Goal: Task Accomplishment & Management: Manage account settings

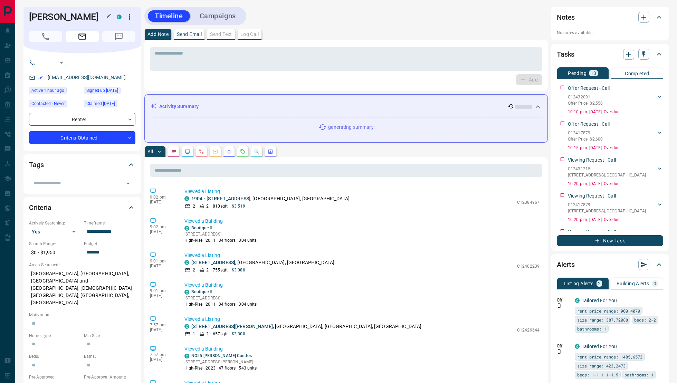
click at [50, 18] on h1 "[PERSON_NAME]" at bounding box center [67, 16] width 77 height 11
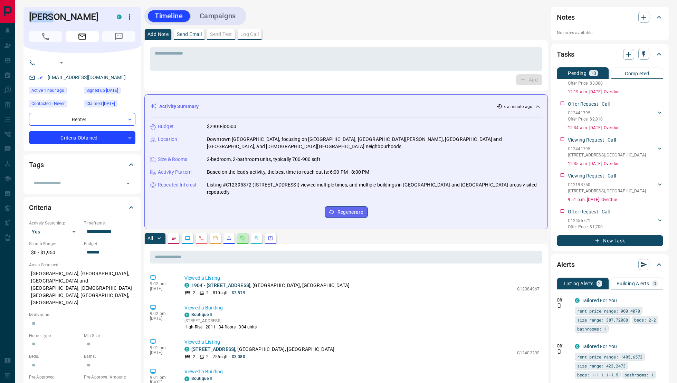
click at [238, 233] on button "button" at bounding box center [242, 238] width 11 height 11
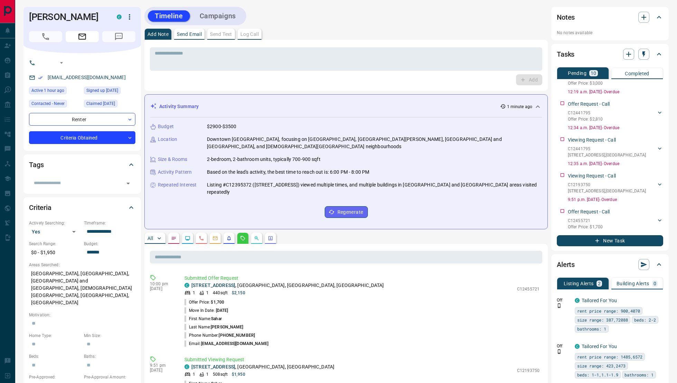
click at [293, 21] on div "Timeline Campaigns" at bounding box center [346, 16] width 404 height 18
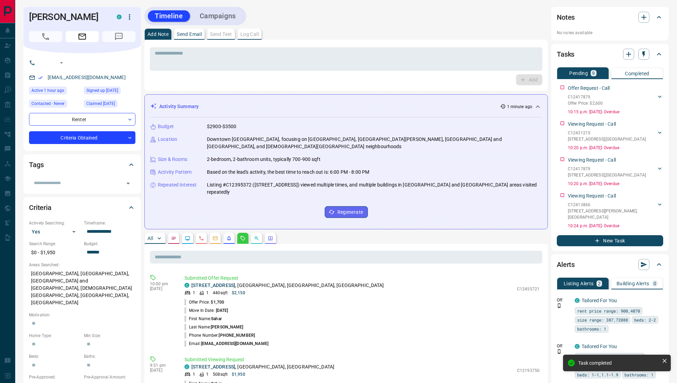
click at [562, 90] on div "Offer Request - Call C12417879 Offer Price: $2,600 [PERSON_NAME] [PHONE_NUMBER]…" at bounding box center [610, 98] width 106 height 33
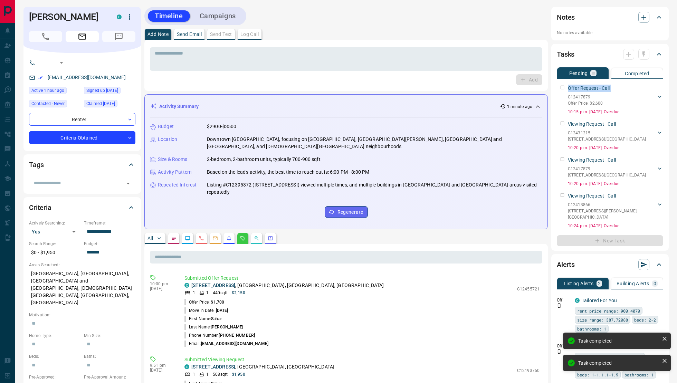
click at [562, 90] on div "Offer Request - Call C12417879 Offer Price: $2,600 [PERSON_NAME] [PHONE_NUMBER]…" at bounding box center [610, 98] width 106 height 33
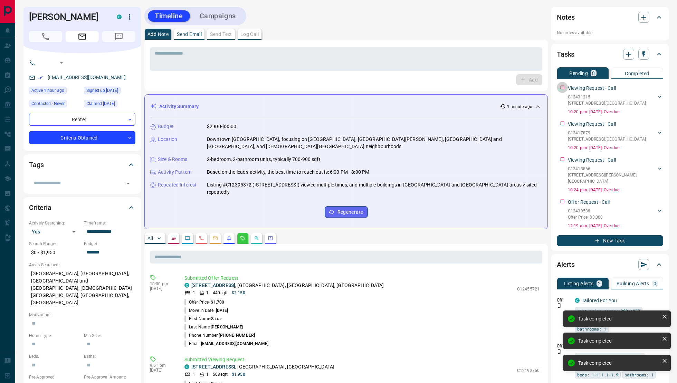
click at [562, 90] on div "Viewing Request - Call C12431215 [STREET_ADDRESS] [PERSON_NAME] [PHONE_NUMBER] …" at bounding box center [610, 98] width 106 height 33
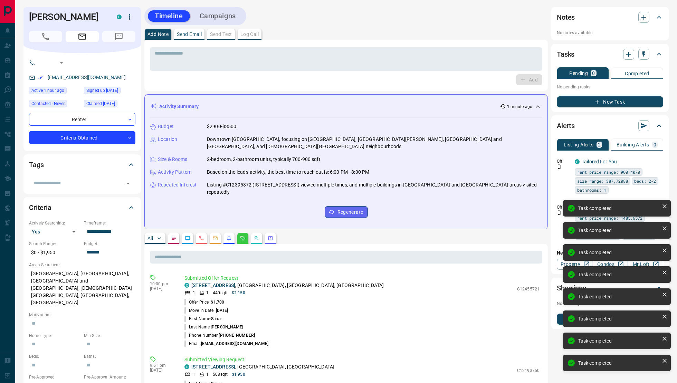
click at [106, 144] on div "**********" at bounding box center [81, 102] width 117 height 98
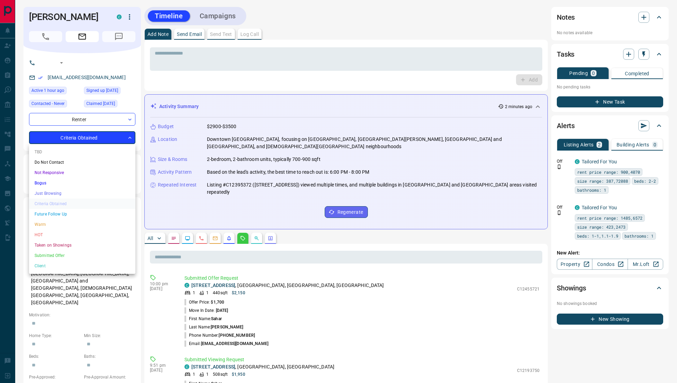
click at [62, 196] on li "Just Browsing" at bounding box center [82, 193] width 106 height 10
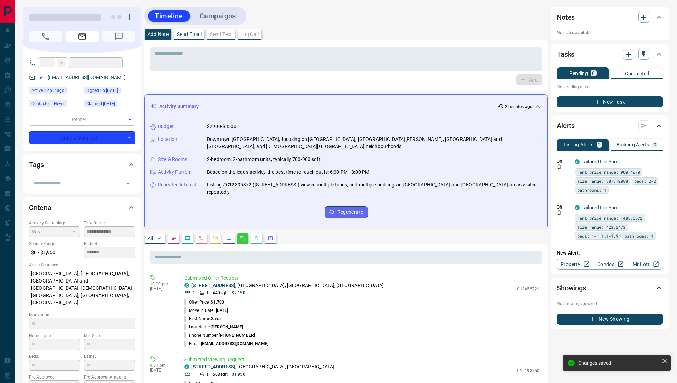
type input "*"
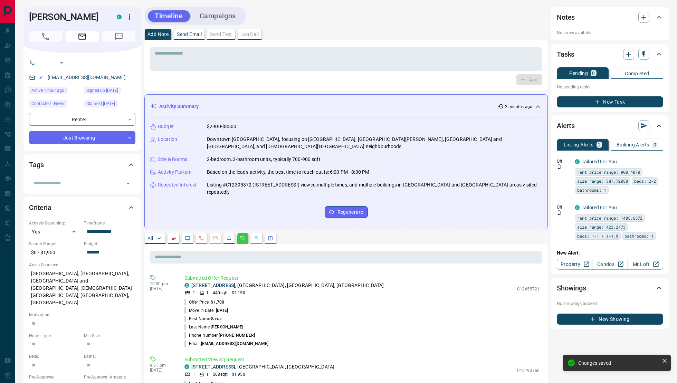
click at [130, 14] on icon "button" at bounding box center [129, 17] width 1 height 6
click at [87, 184] on div at bounding box center [338, 191] width 677 height 383
click at [98, 184] on input "text" at bounding box center [76, 183] width 91 height 8
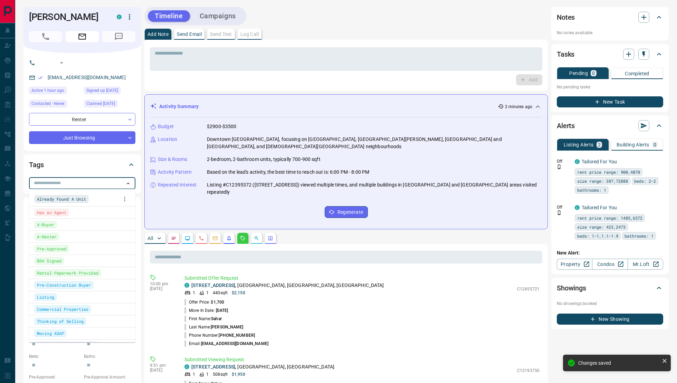
click at [77, 214] on div "Has an Agent" at bounding box center [82, 213] width 95 height 8
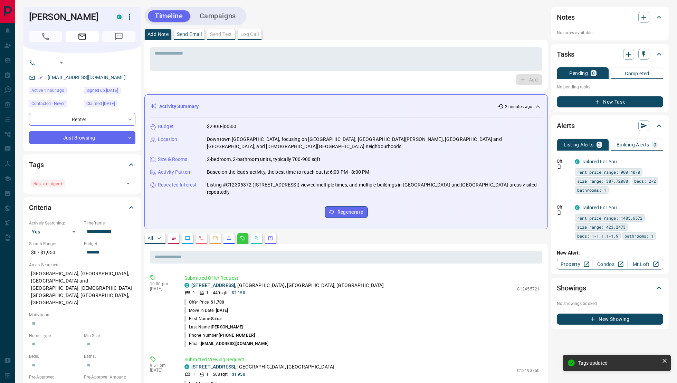
click at [393, 16] on div "Timeline Campaigns" at bounding box center [346, 16] width 404 height 18
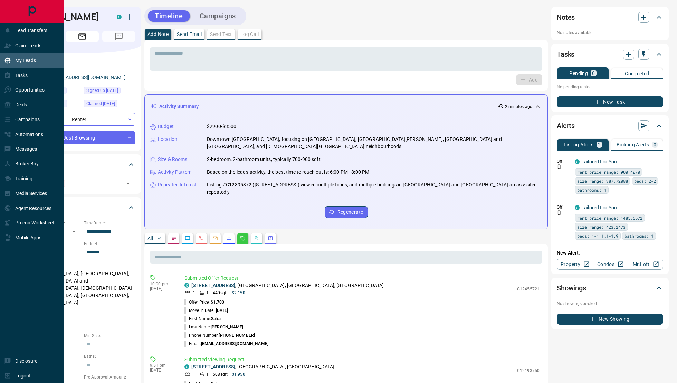
click at [22, 59] on p "My Leads" at bounding box center [25, 61] width 21 height 6
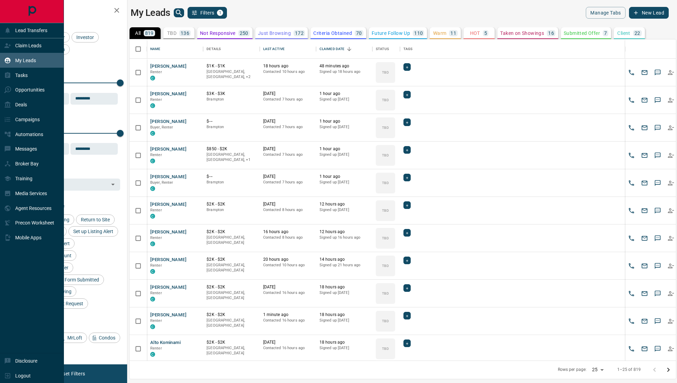
scroll to position [322, 547]
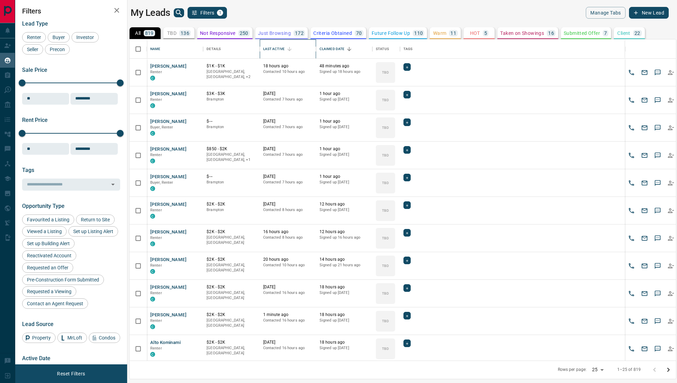
click at [281, 49] on div "Last Active" at bounding box center [273, 48] width 21 height 19
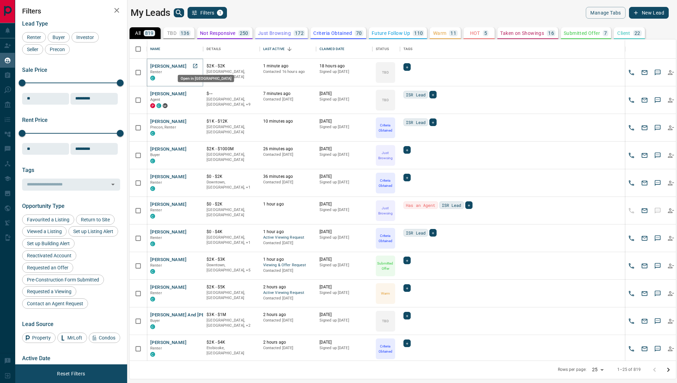
click at [196, 64] on icon "Open in New Tab" at bounding box center [195, 66] width 6 height 6
